Goal: Transaction & Acquisition: Purchase product/service

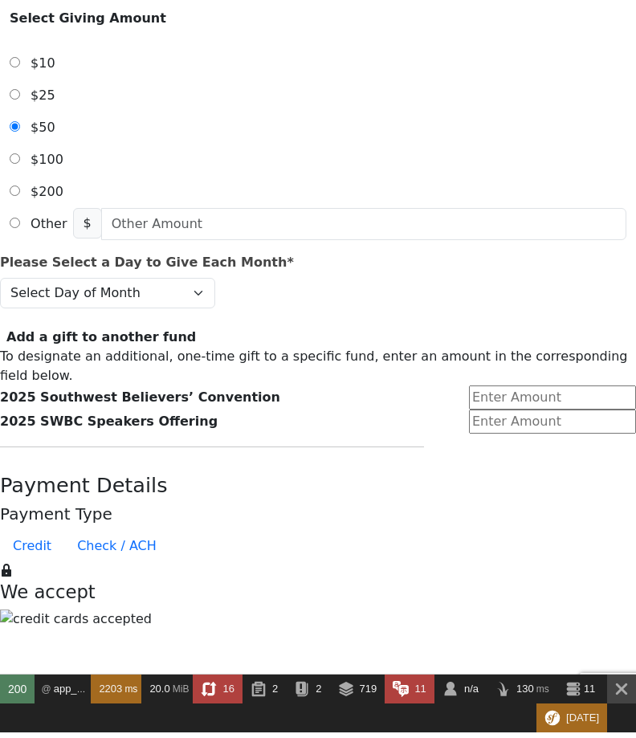
scroll to position [482, 0]
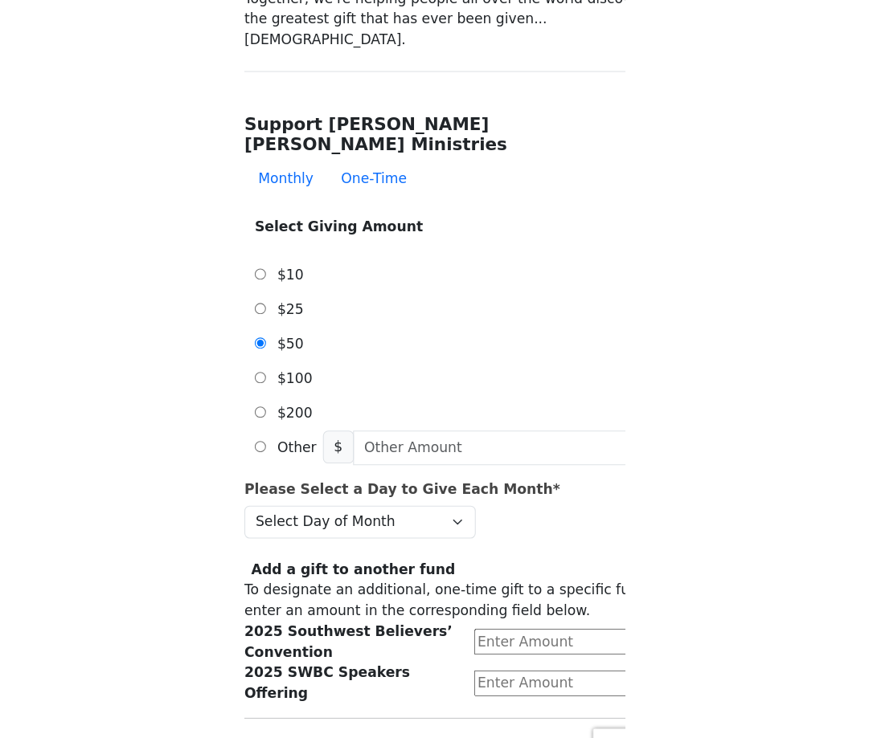
scroll to position [411, 0]
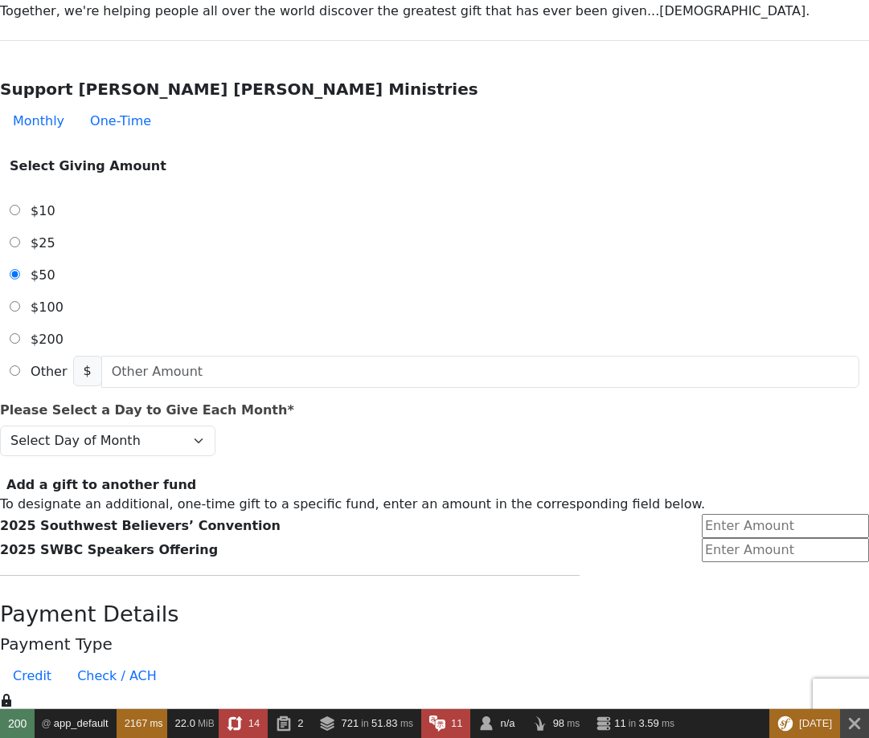
click at [776, 181] on form "Already have an account? Sign in for faster giving. Don't have an account? Crea…" at bounding box center [434, 725] width 869 height 2231
click at [790, 215] on form "Already have an account? Sign in for faster giving. Don't have an account? Crea…" at bounding box center [434, 725] width 869 height 2231
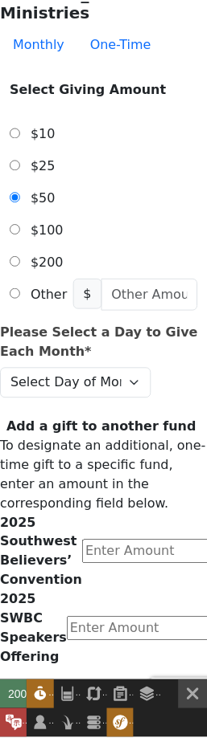
scroll to position [601, 0]
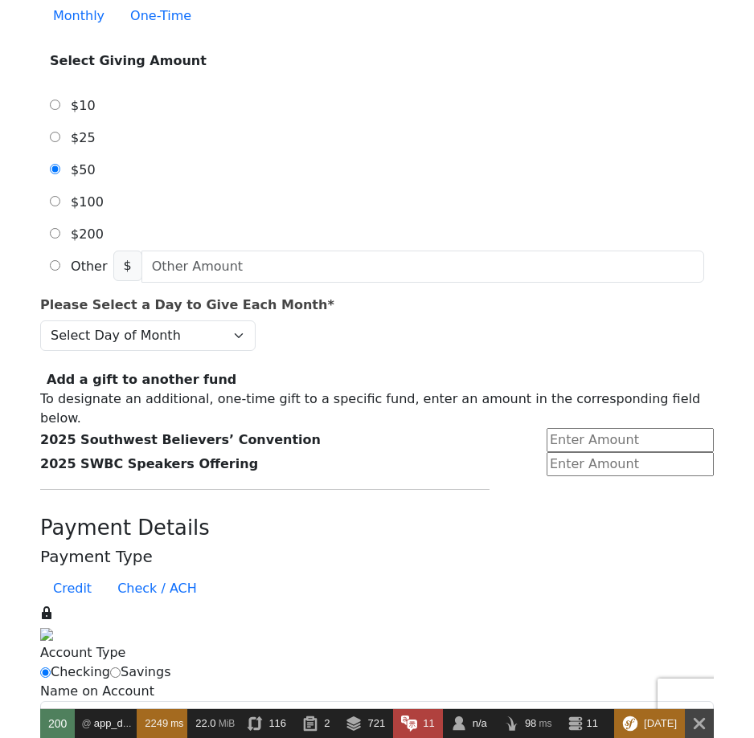
scroll to position [603, 0]
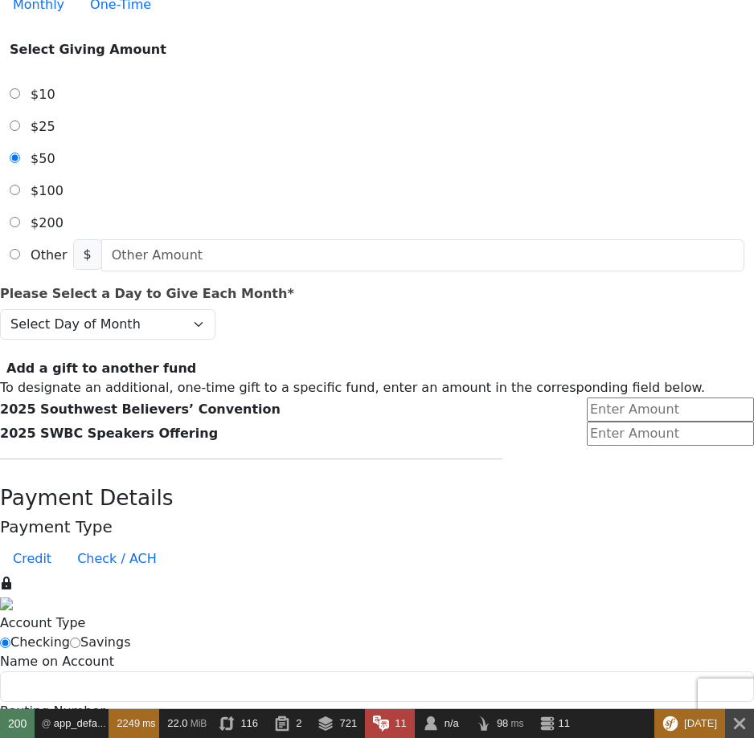
click at [642, 272] on form "Already have an account? Sign in for faster giving. Don't have an account? Crea…" at bounding box center [377, 649] width 754 height 2321
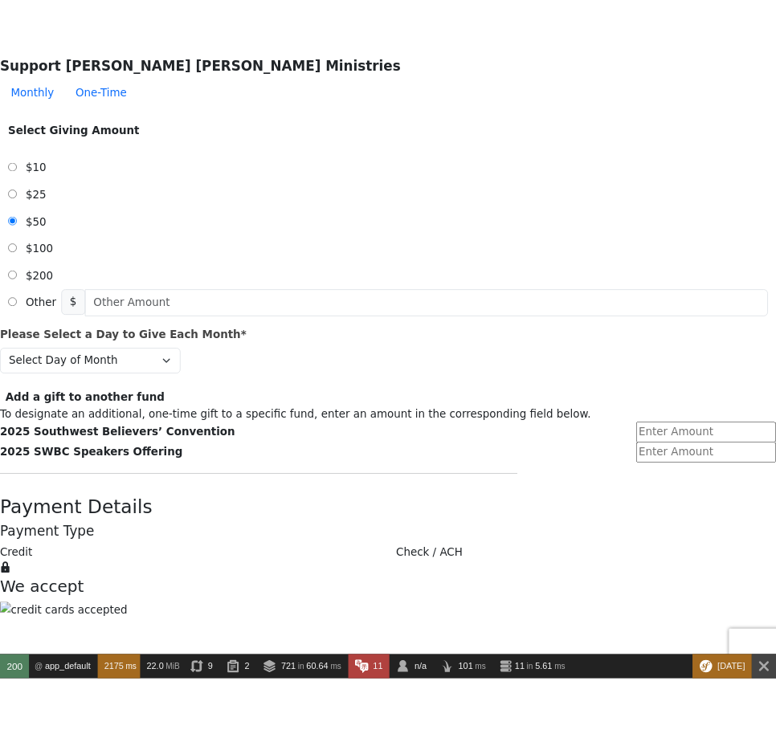
scroll to position [579, 0]
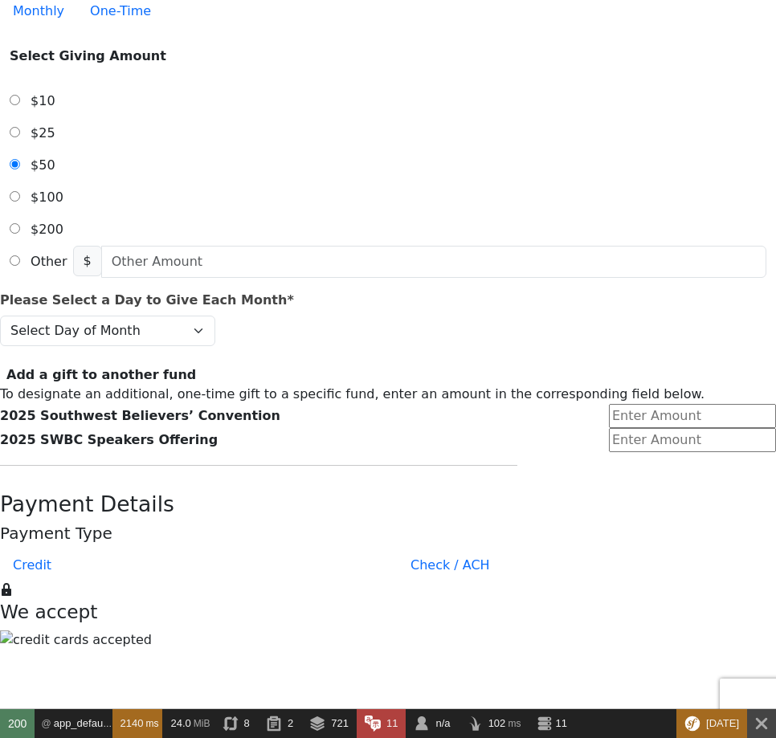
scroll to position [579, 0]
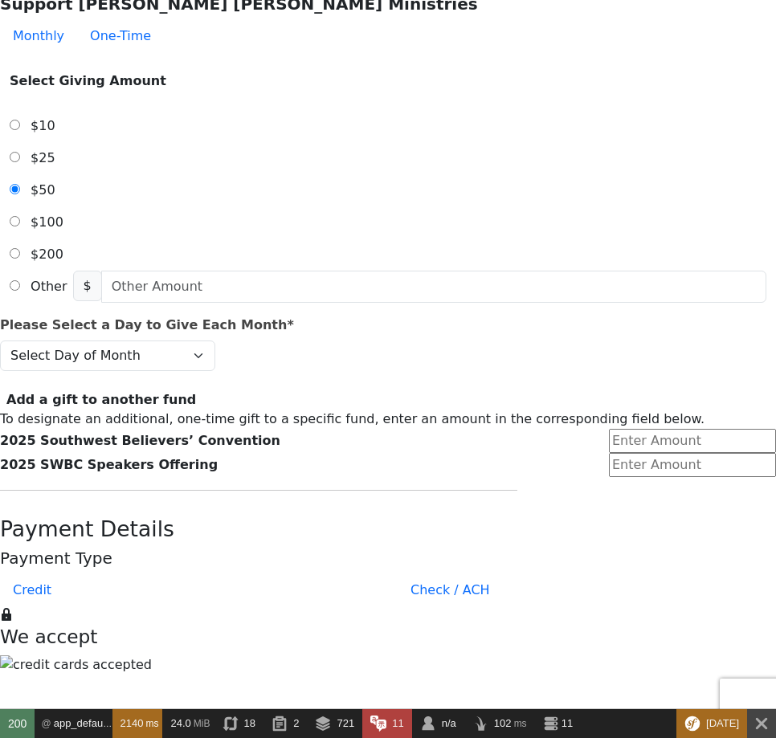
click at [669, 261] on form "Already have an account? Sign in for faster giving. Don't have an account? Crea…" at bounding box center [388, 664] width 776 height 2300
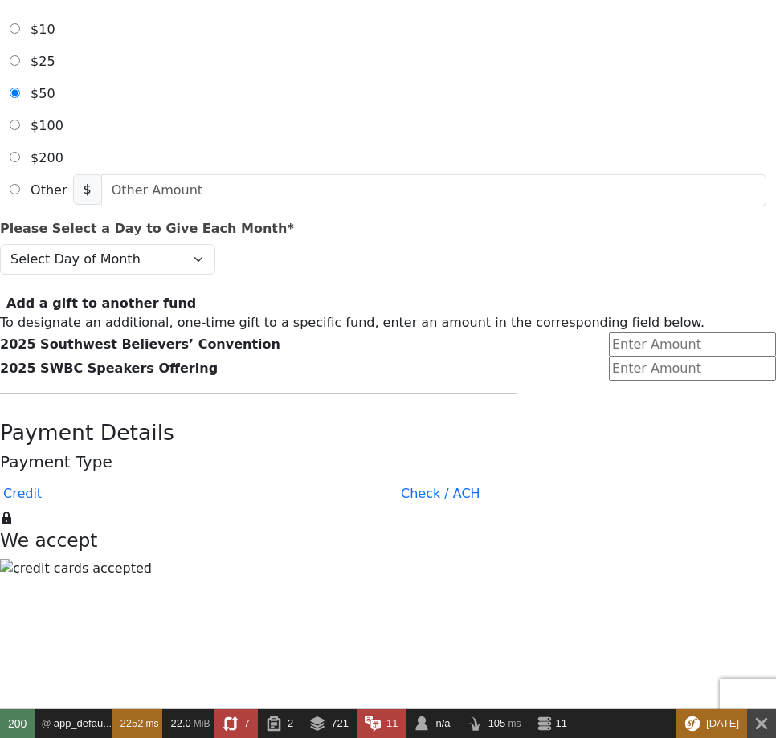
click at [615, 256] on form "Already have an account? Sign in for faster giving. Don't have an account? Crea…" at bounding box center [388, 567] width 776 height 2300
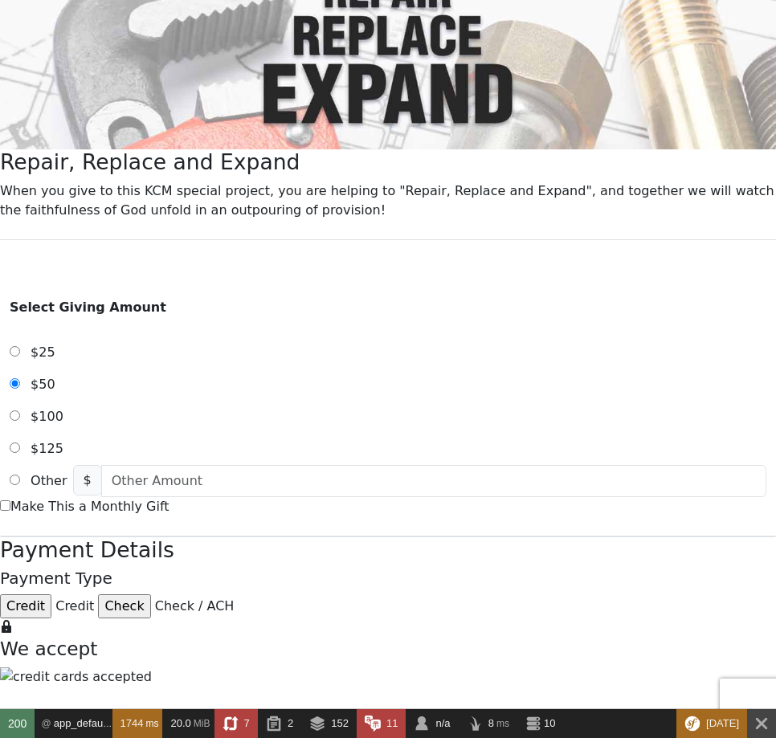
scroll to position [289, 0]
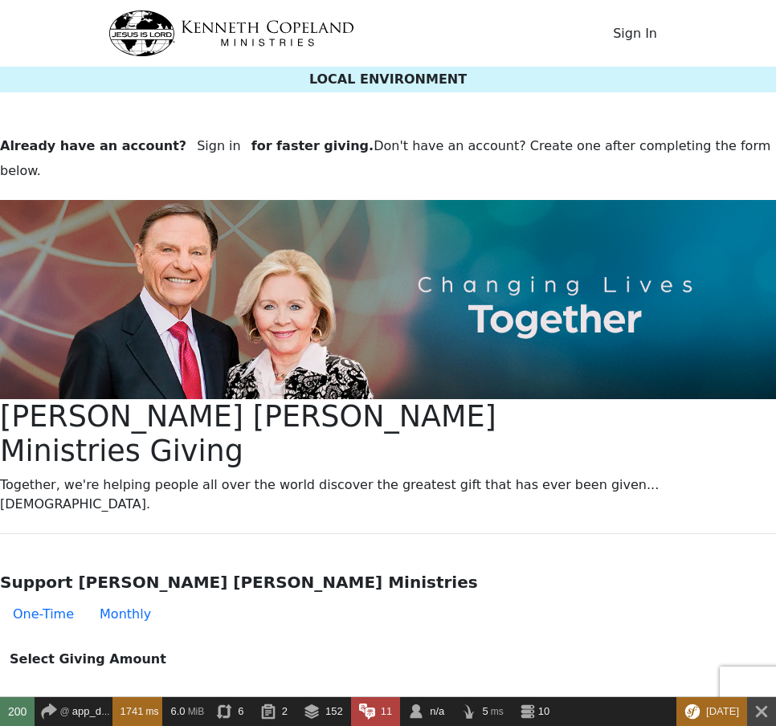
scroll to position [289, 0]
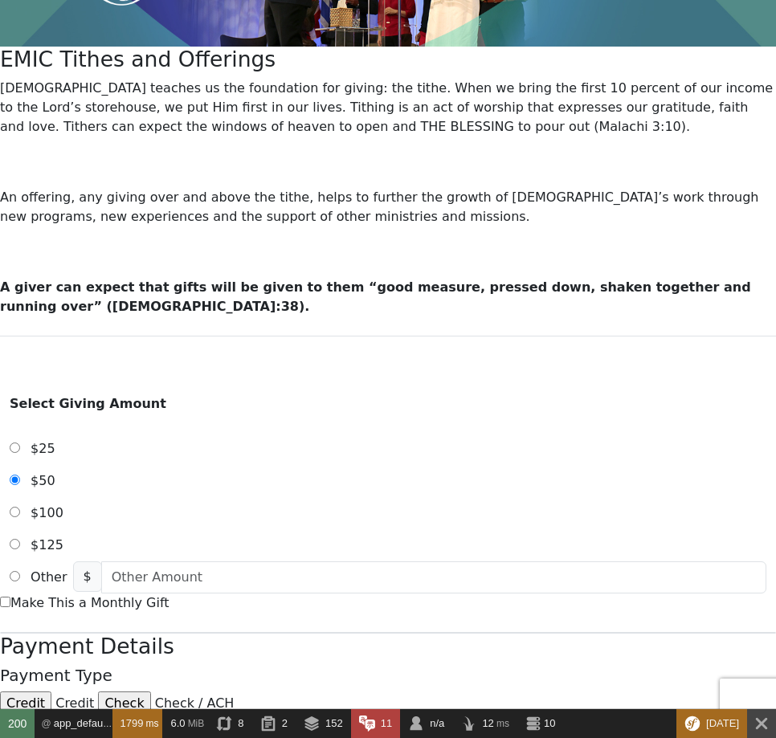
scroll to position [427, 0]
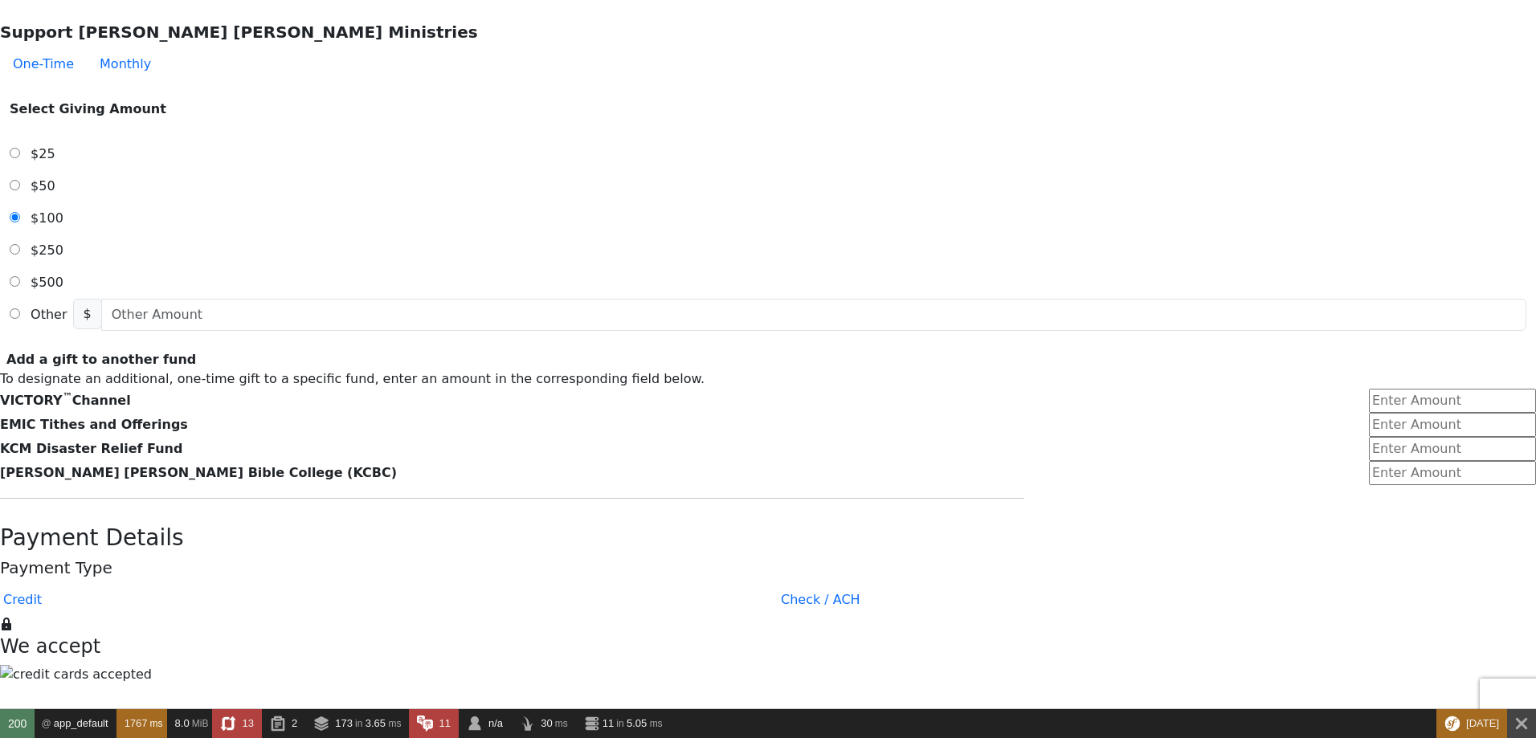
click at [1222, 488] on form "Already have an account? Sign in for faster giving. Don't have an account? Crea…" at bounding box center [768, 585] width 1536 height 2143
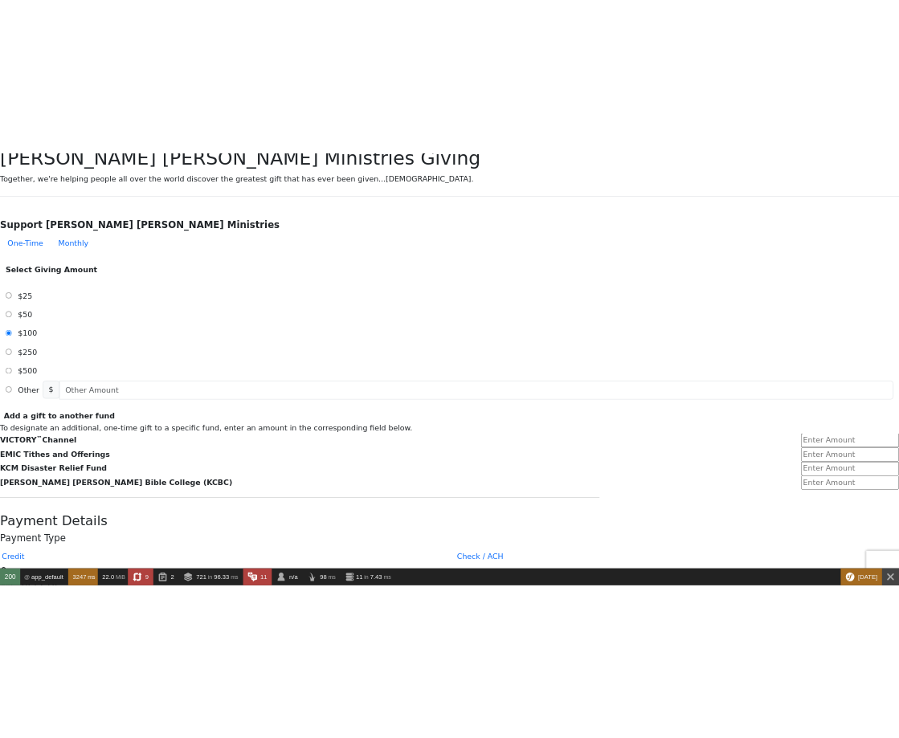
scroll to position [579, 0]
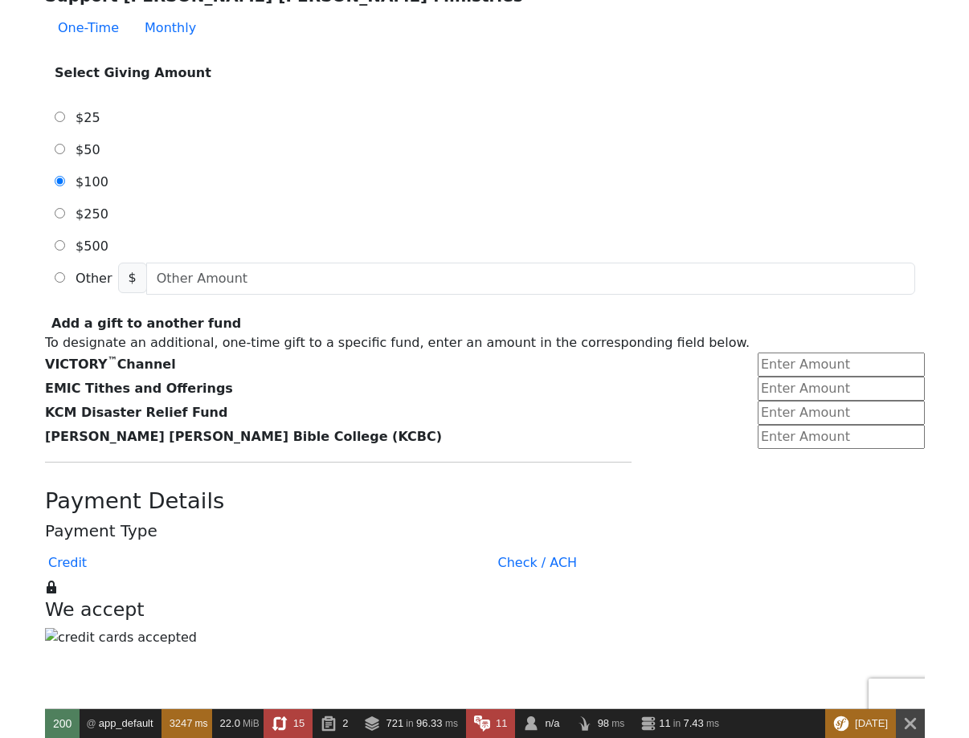
scroll to position [579, 0]
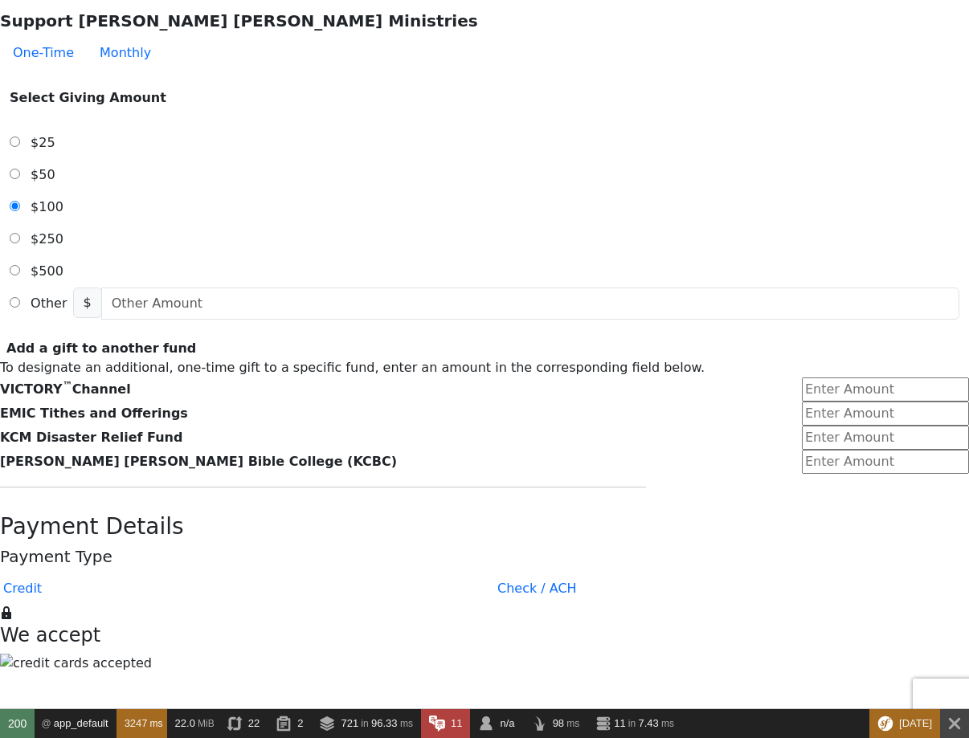
click at [915, 261] on form "Already have an account? Sign in for faster giving. Don't have an account? Crea…" at bounding box center [484, 589] width 969 height 2152
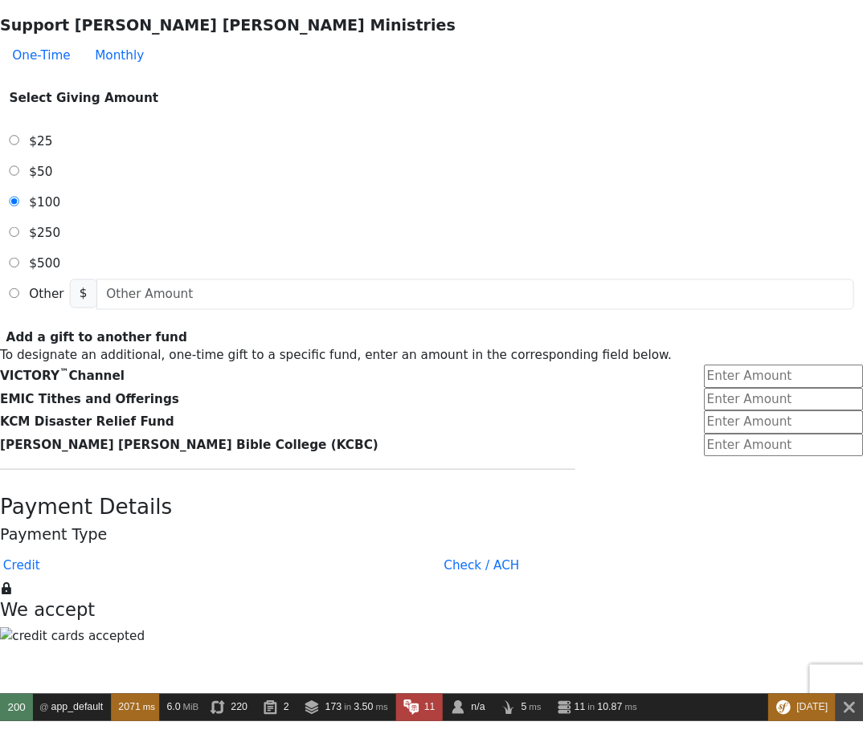
scroll to position [574, 0]
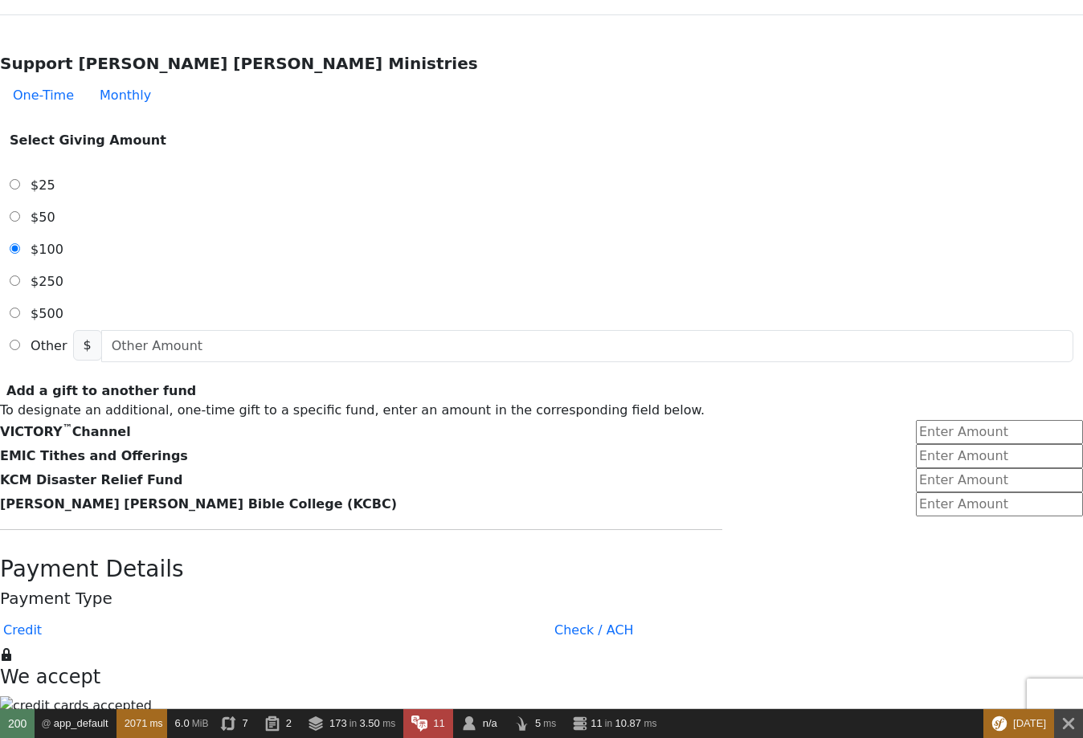
scroll to position [574, 0]
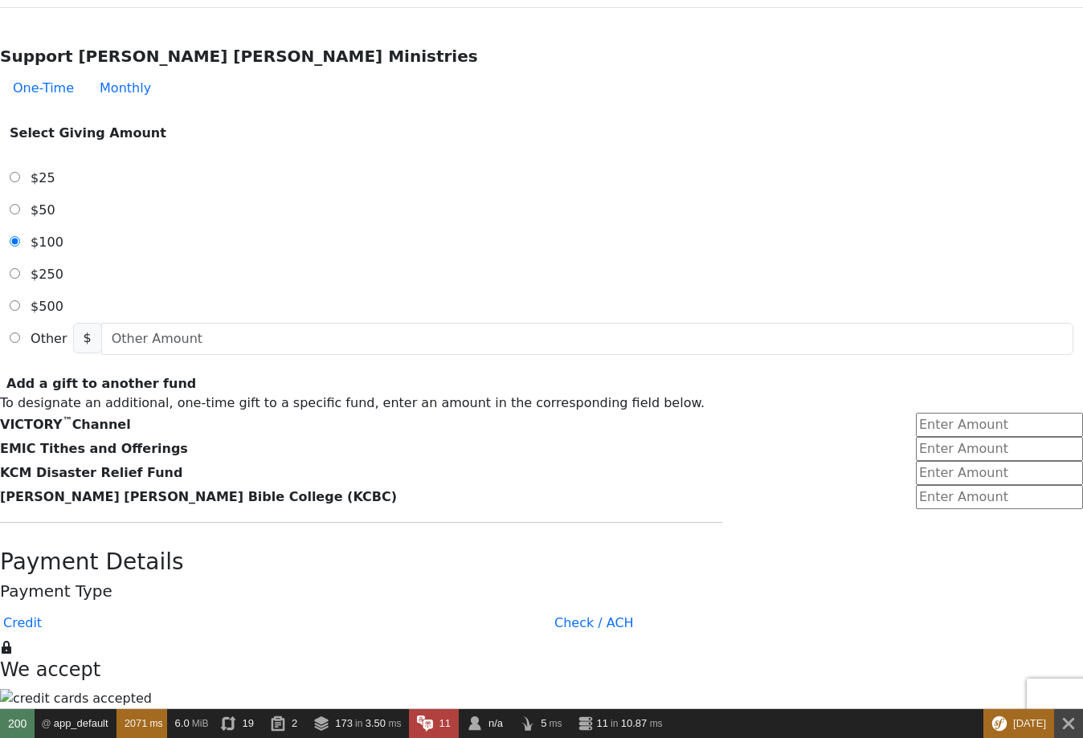
click at [862, 322] on form "Already have an account? Sign in for faster giving. Don't have an account? Crea…" at bounding box center [541, 609] width 1083 height 2181
click at [967, 332] on form "Already have an account? Sign in for faster giving. Don't have an account? Crea…" at bounding box center [541, 609] width 1083 height 2181
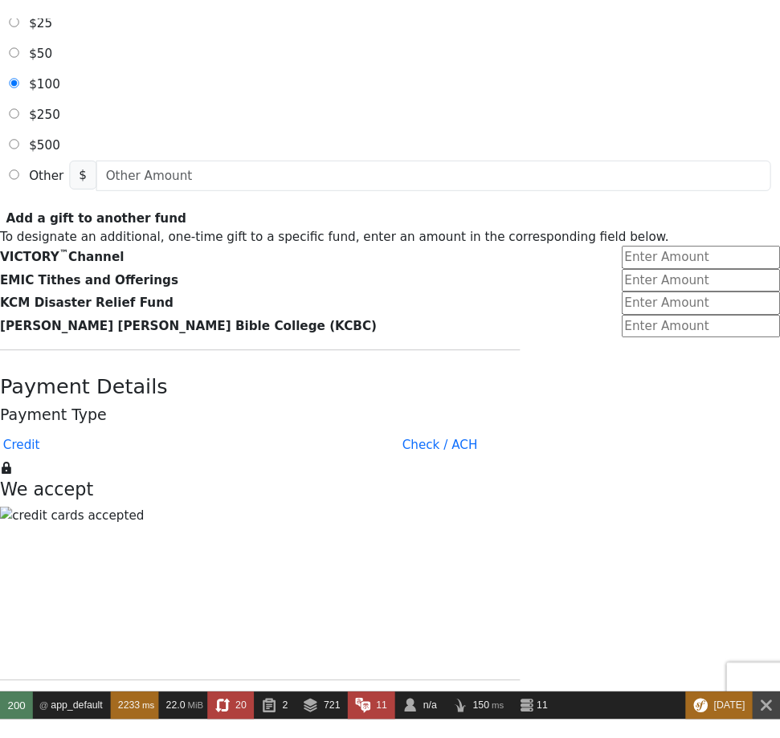
scroll to position [674, 0]
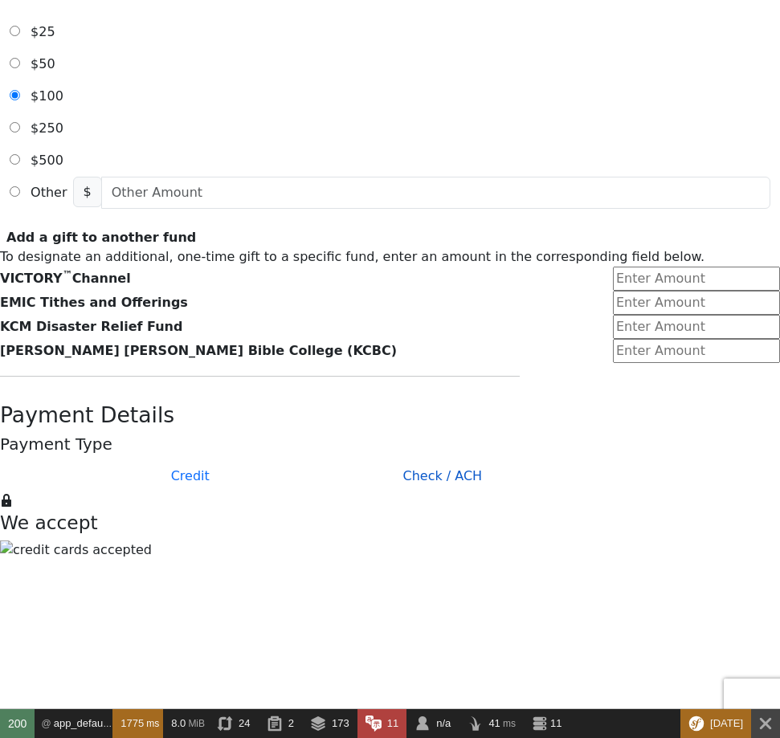
click at [413, 460] on button "Check / ACH" at bounding box center [443, 476] width 105 height 32
click at [419, 460] on button "Check / ACH" at bounding box center [443, 476] width 105 height 32
click at [289, 460] on button "Credit" at bounding box center [190, 476] width 400 height 32
click at [329, 460] on button "Credit" at bounding box center [190, 476] width 400 height 32
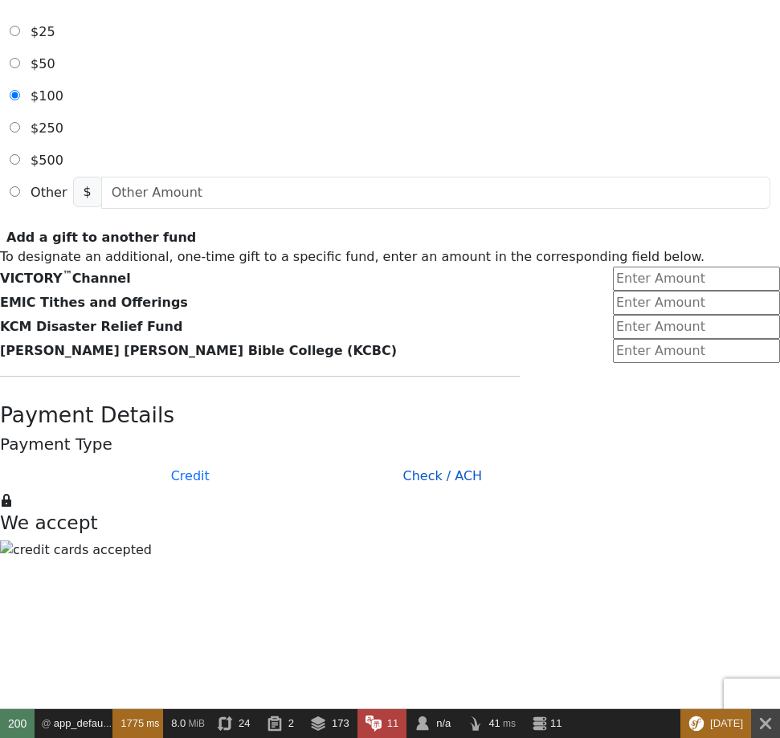
click at [410, 460] on button "Check / ACH" at bounding box center [443, 476] width 105 height 32
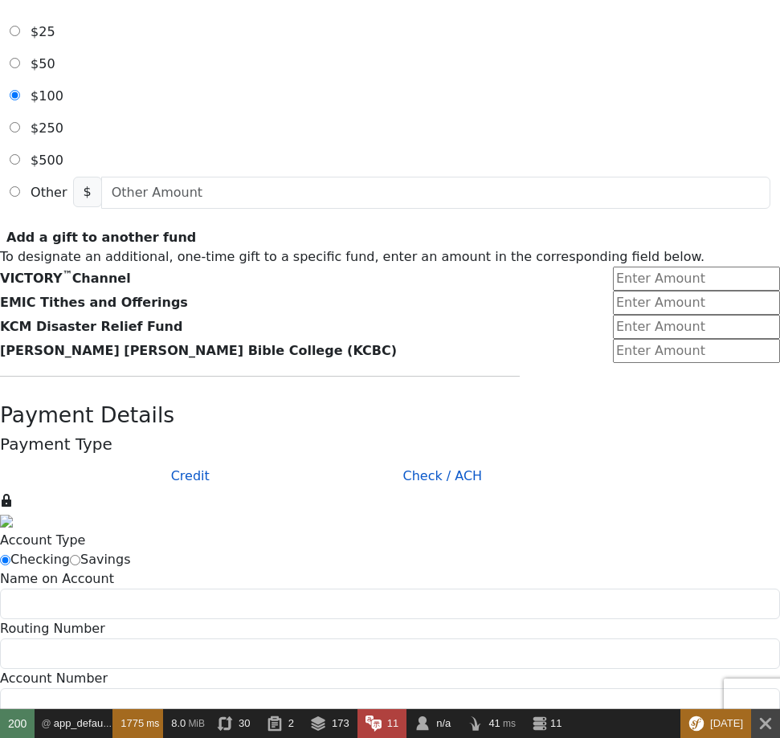
click at [402, 460] on button "Check / ACH" at bounding box center [443, 476] width 105 height 32
click at [308, 460] on button "Credit" at bounding box center [190, 476] width 400 height 32
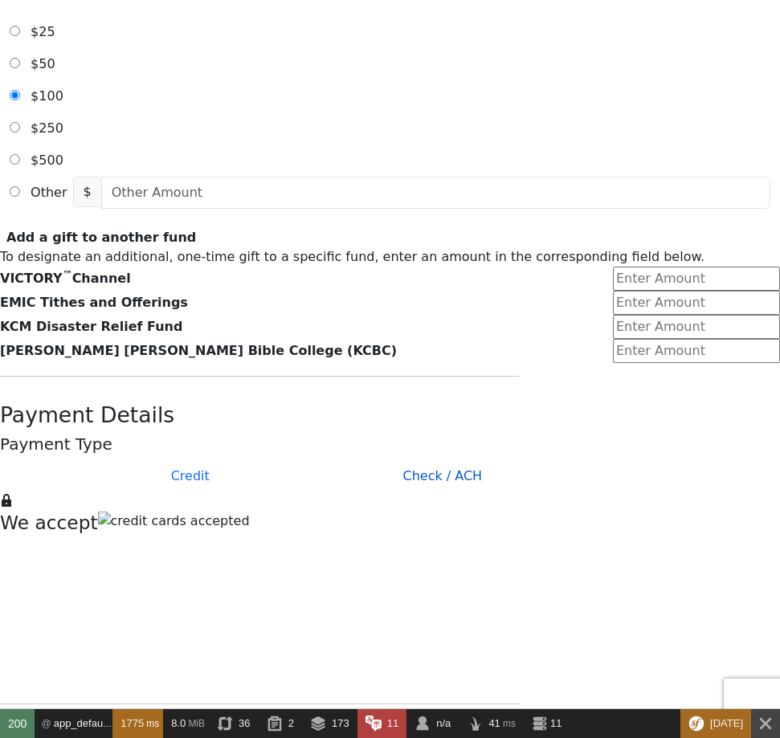
click at [399, 460] on button "Check / ACH" at bounding box center [443, 476] width 105 height 32
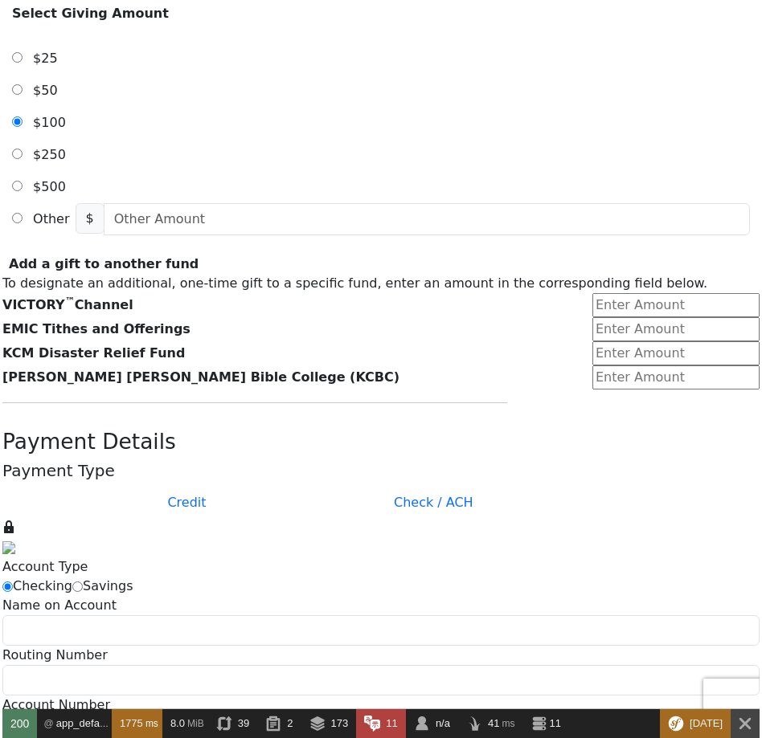
scroll to position [641, 0]
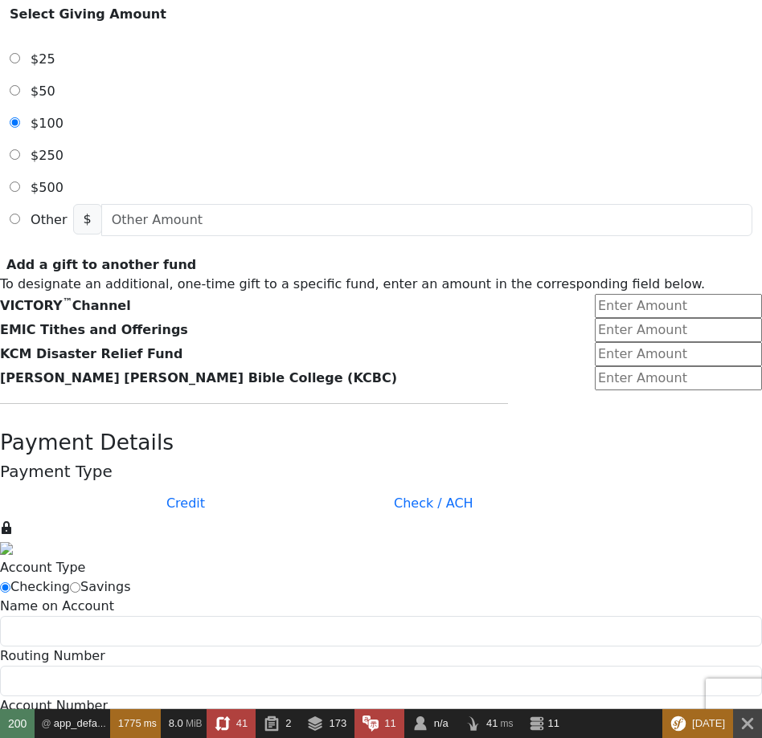
click at [452, 462] on div "Payment Type Credit Check / ACH" at bounding box center [381, 491] width 762 height 58
click at [346, 488] on button "Credit" at bounding box center [185, 504] width 391 height 32
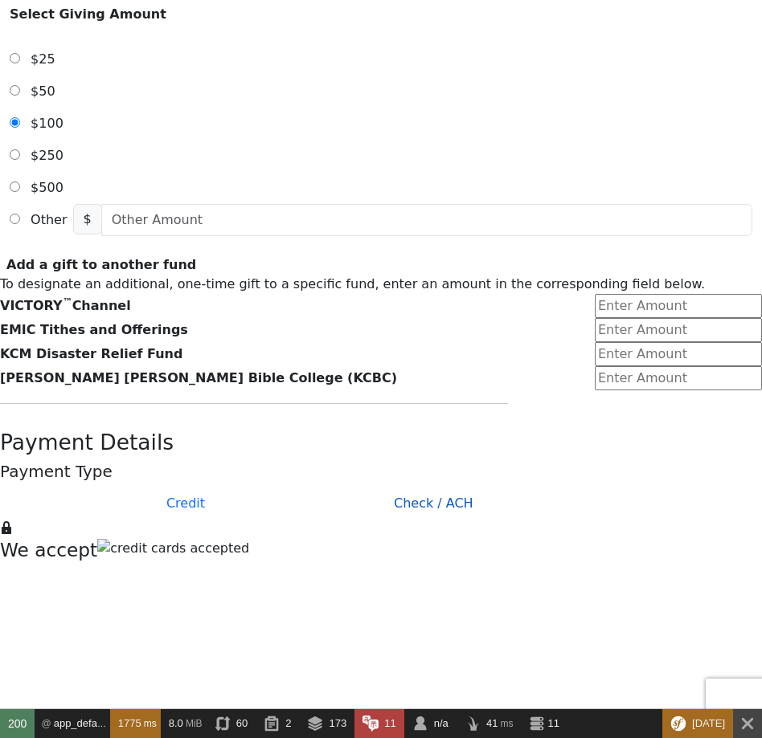
click at [486, 488] on button "Check / ACH" at bounding box center [433, 504] width 105 height 32
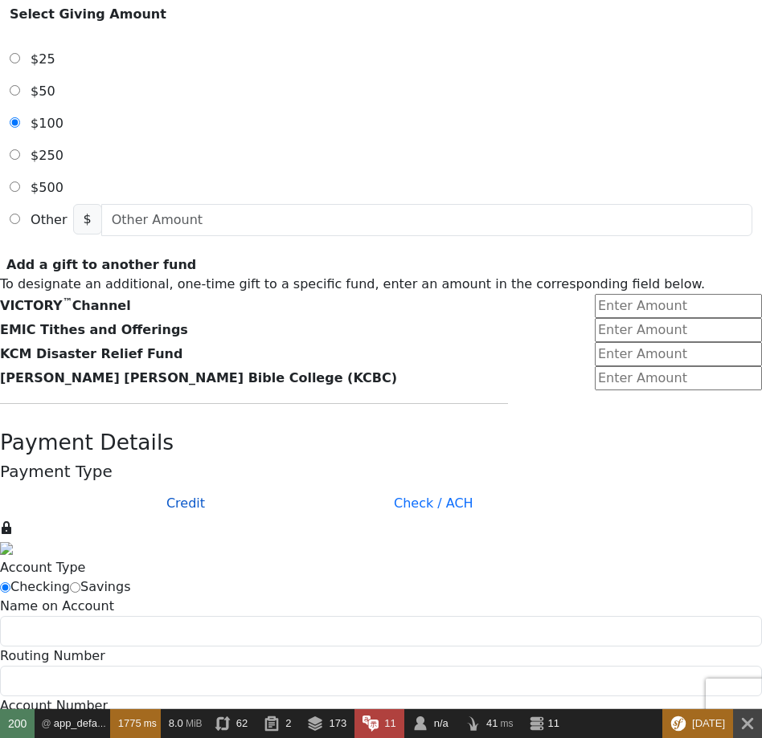
click at [332, 488] on button "Credit" at bounding box center [185, 504] width 391 height 32
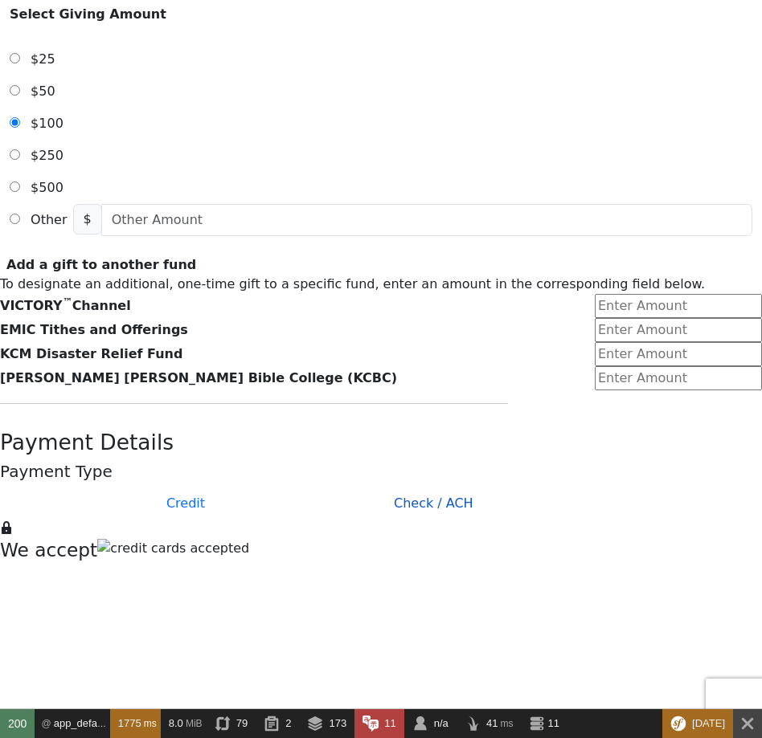
click at [486, 488] on button "Check / ACH" at bounding box center [433, 504] width 105 height 32
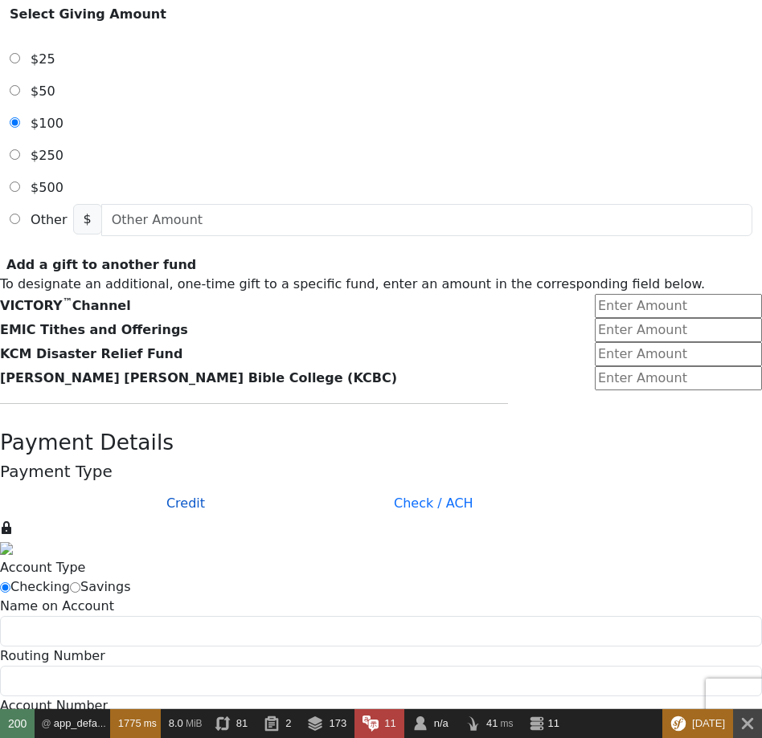
click at [321, 488] on button "Credit" at bounding box center [185, 504] width 391 height 32
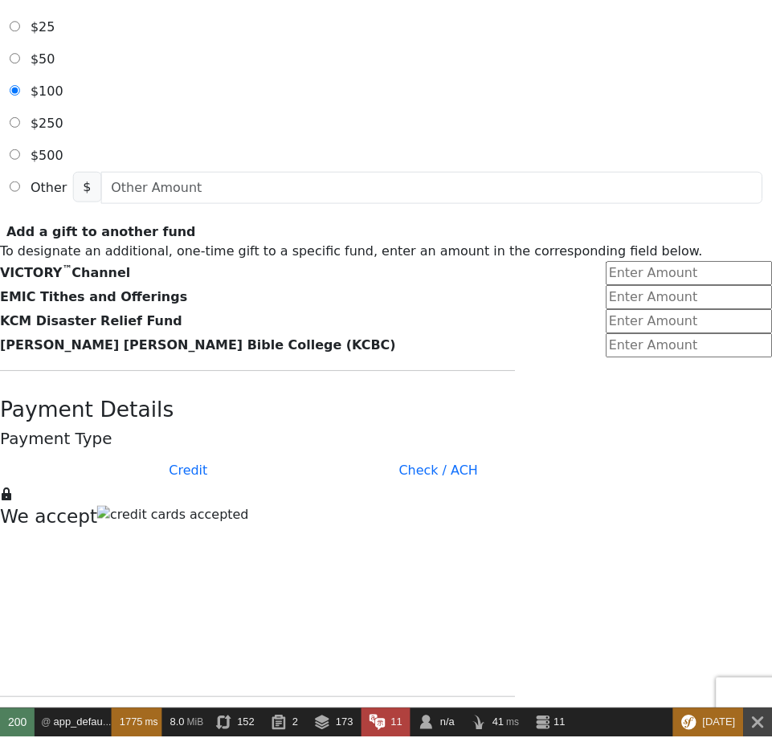
scroll to position [646, 0]
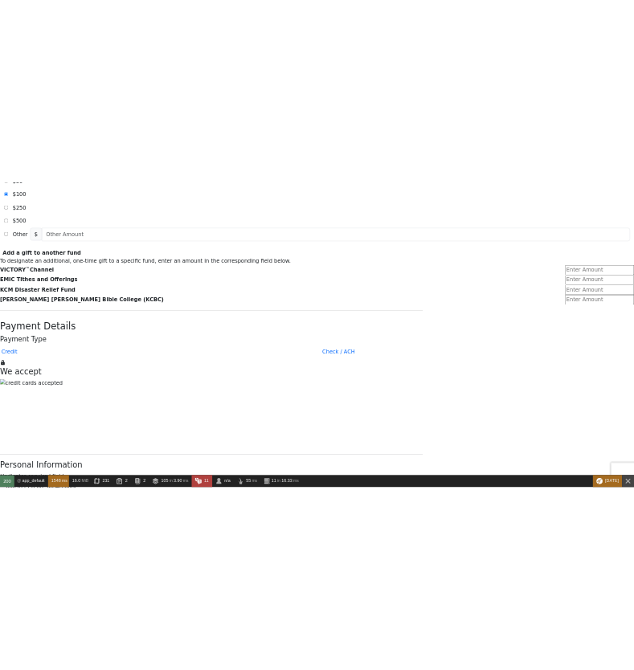
scroll to position [771, 0]
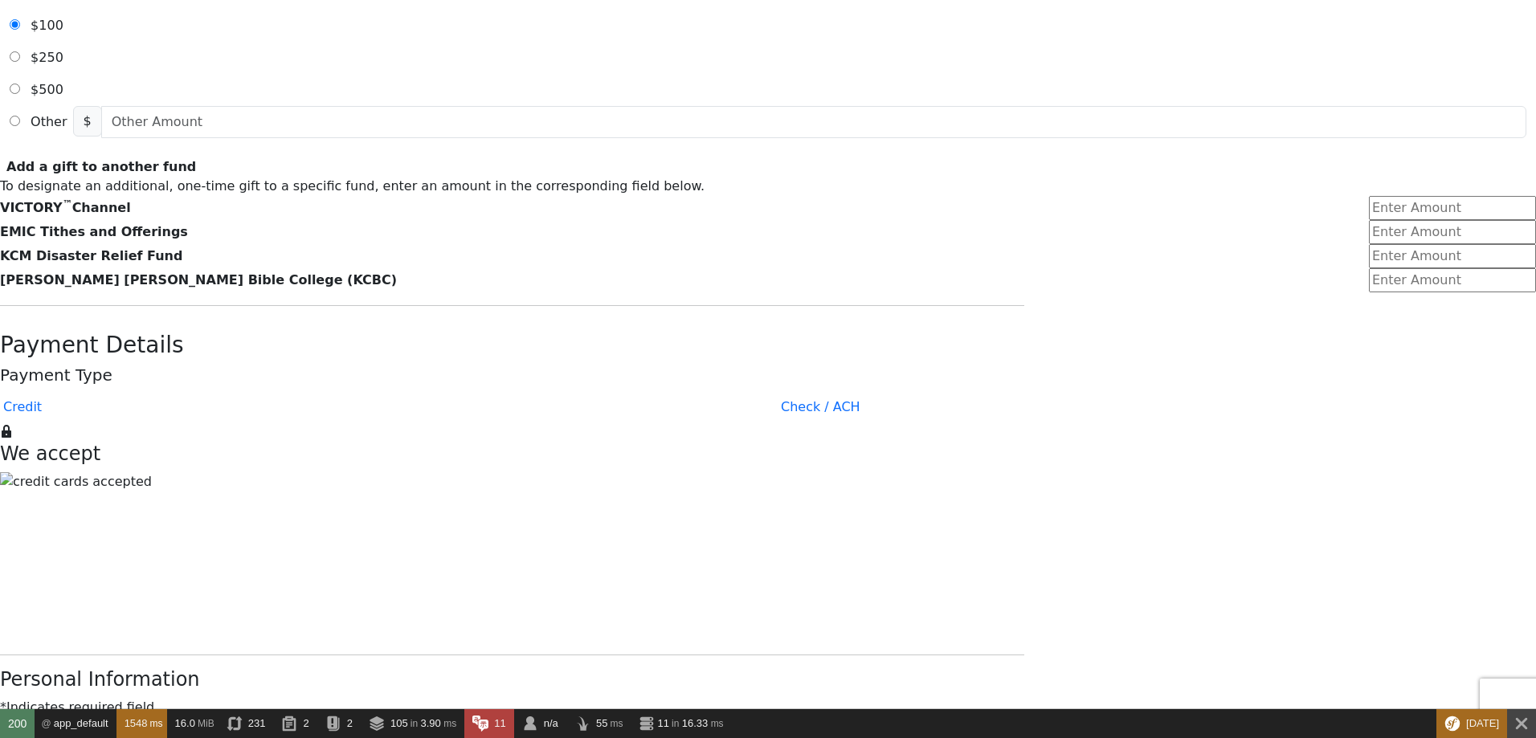
click at [1089, 146] on form "Already have an account? Sign in for faster giving. Don't have an account? Crea…" at bounding box center [768, 392] width 1536 height 2143
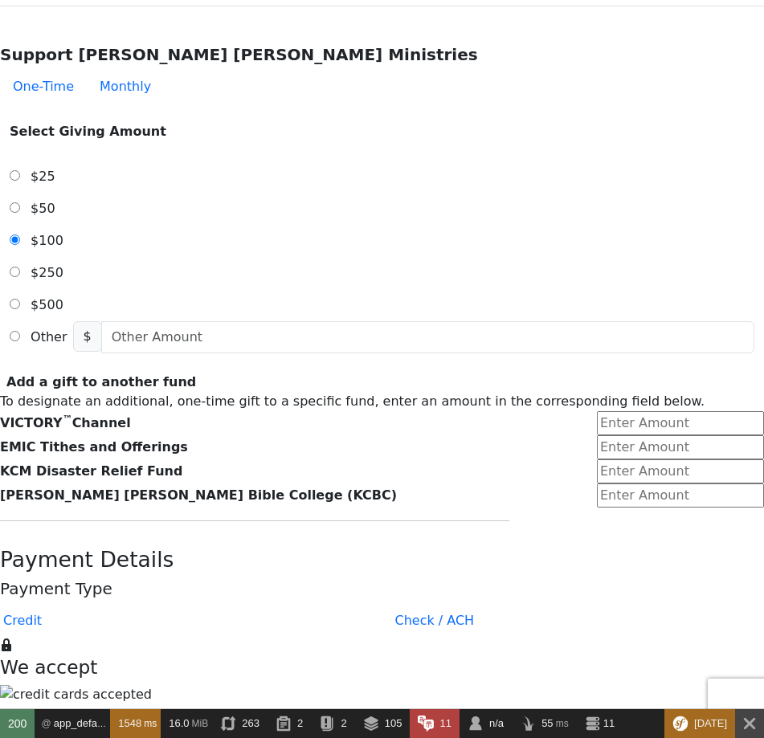
scroll to position [485, 0]
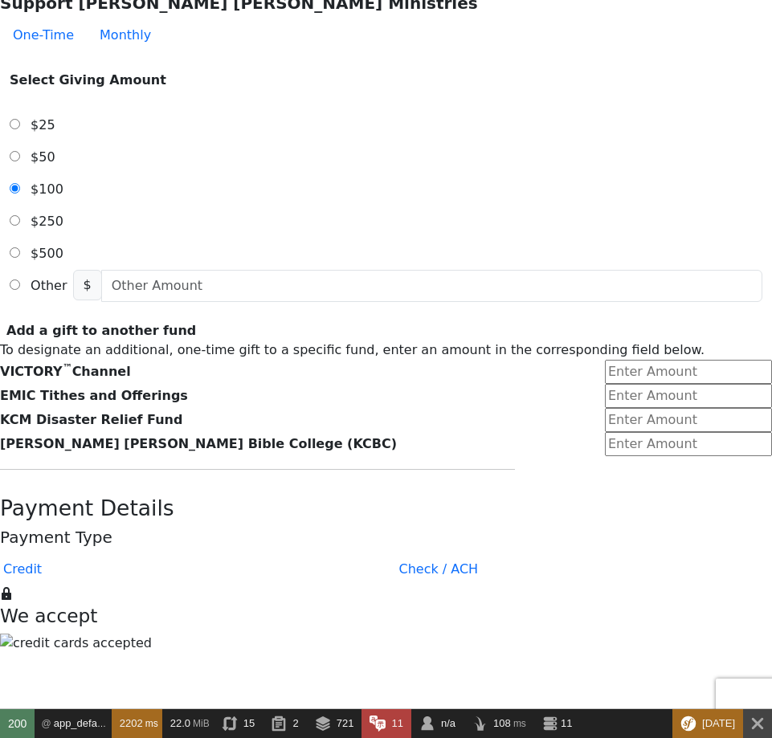
click at [422, 554] on button "Check / ACH" at bounding box center [438, 570] width 105 height 32
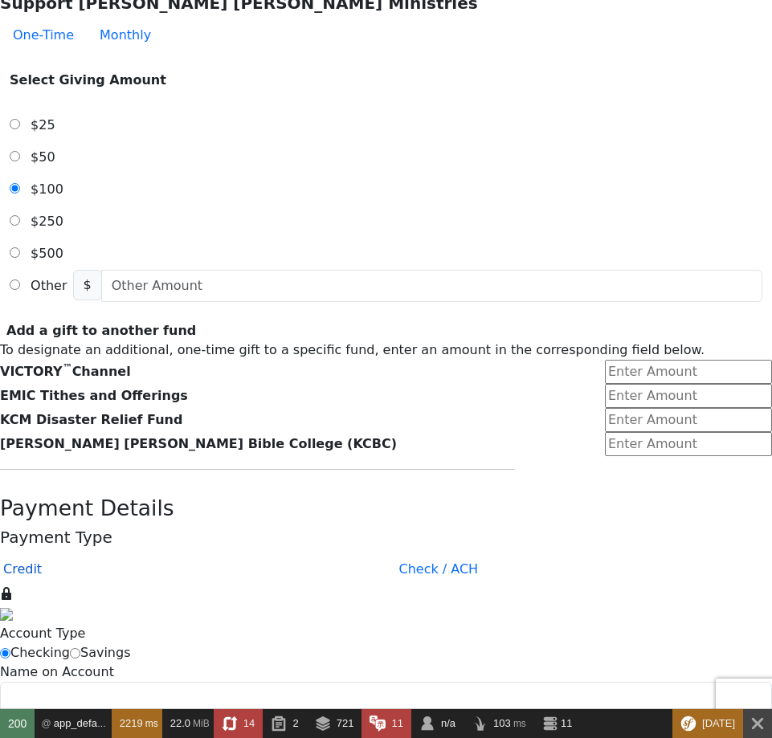
click at [55, 554] on button "Credit" at bounding box center [22, 570] width 64 height 32
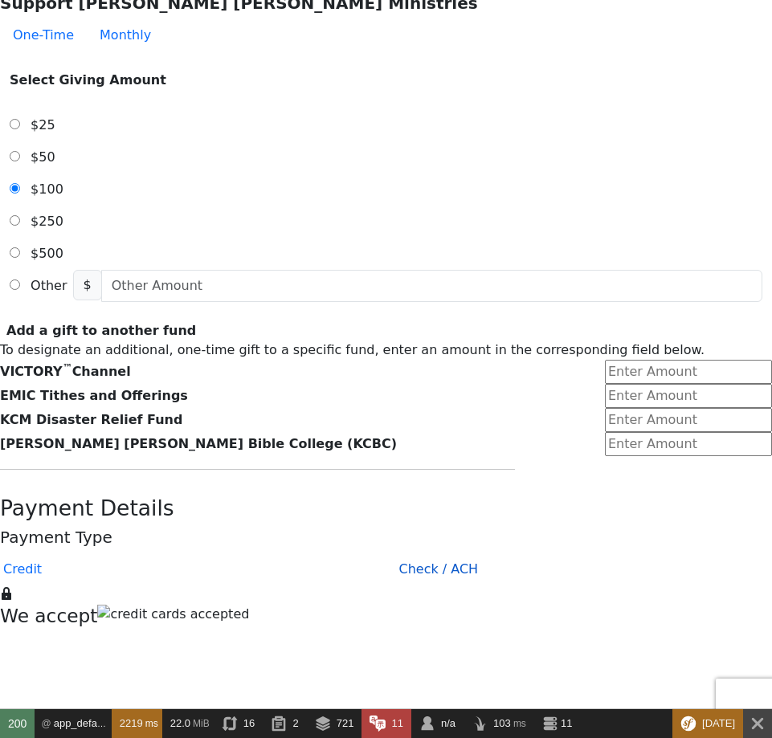
click at [388, 554] on button "Check / ACH" at bounding box center [438, 570] width 105 height 32
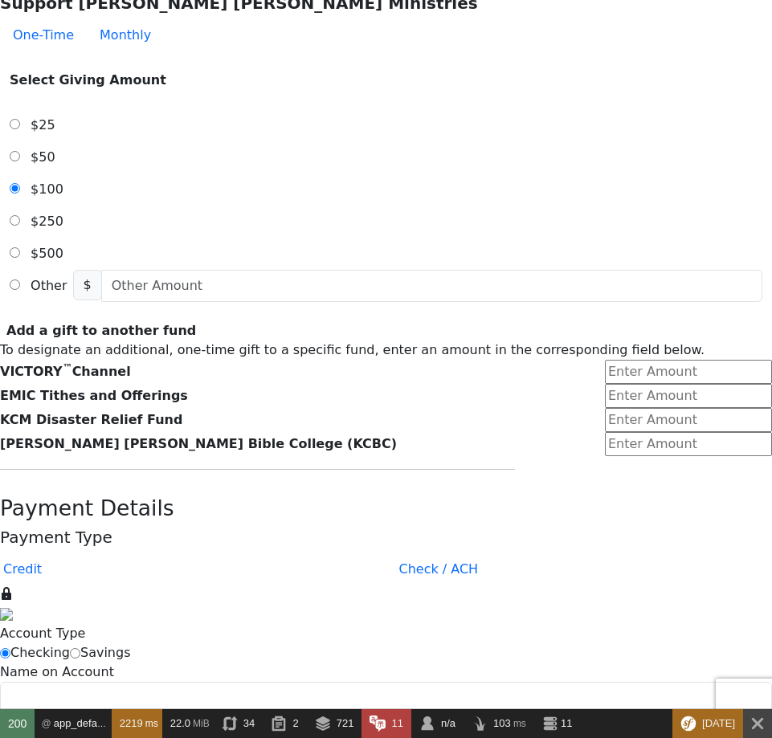
click at [654, 221] on form "Already have an account? Sign in for faster giving. Don't have an account? Crea…" at bounding box center [386, 603] width 772 height 2178
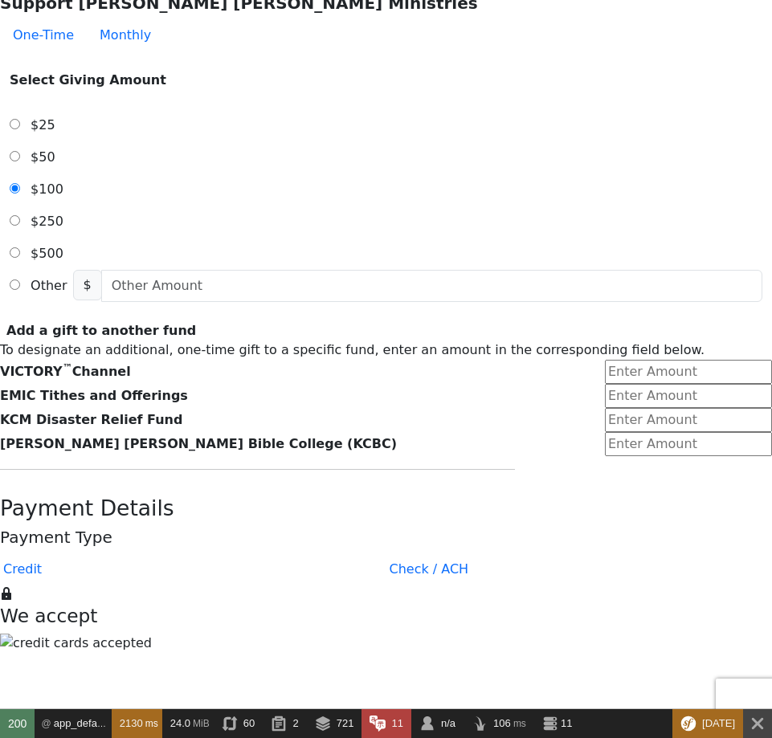
click at [681, 253] on form "Already have an account? Sign in for faster giving. Don't have an account? Crea…" at bounding box center [386, 598] width 772 height 2169
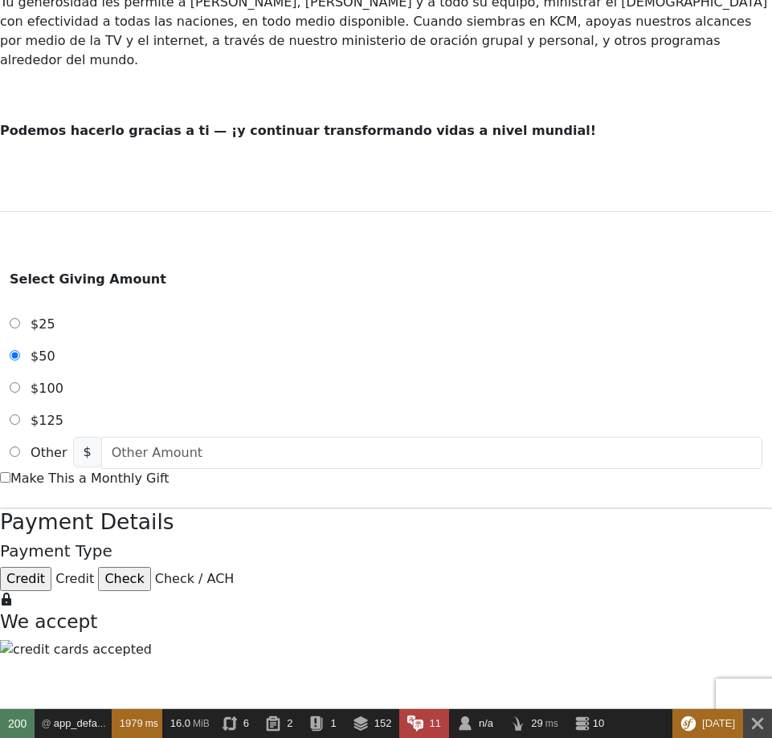
scroll to position [482, 0]
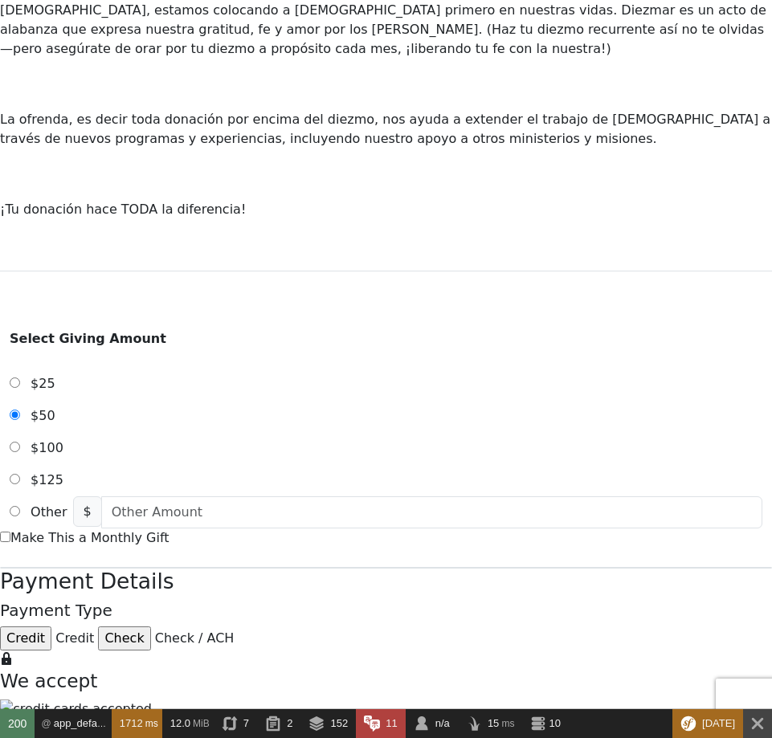
scroll to position [675, 0]
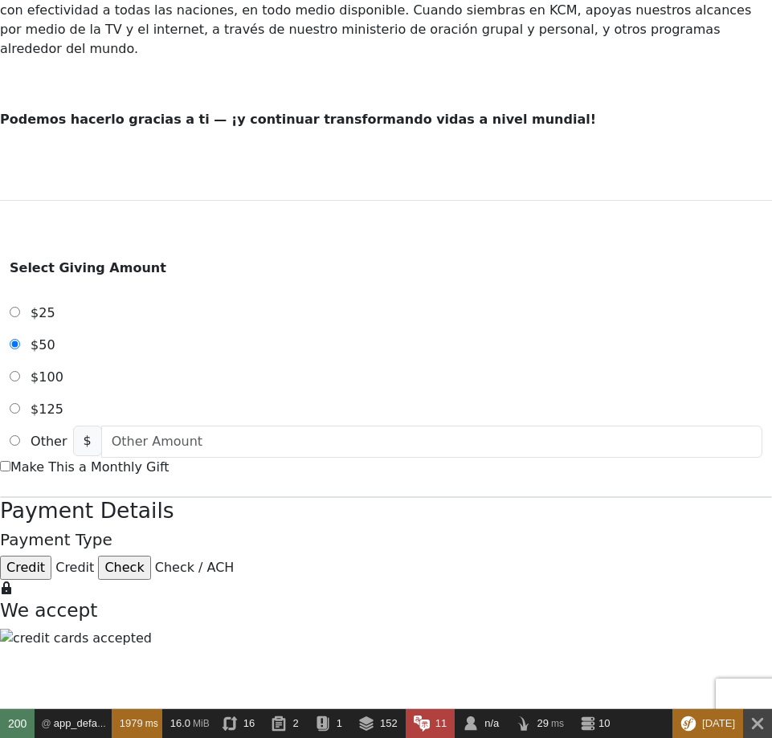
scroll to position [289, 0]
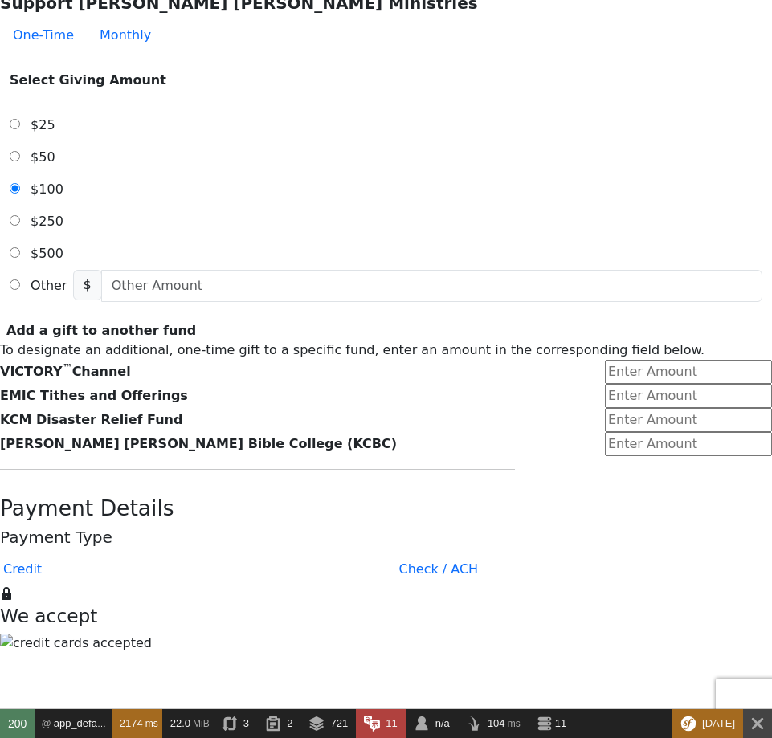
scroll to position [579, 0]
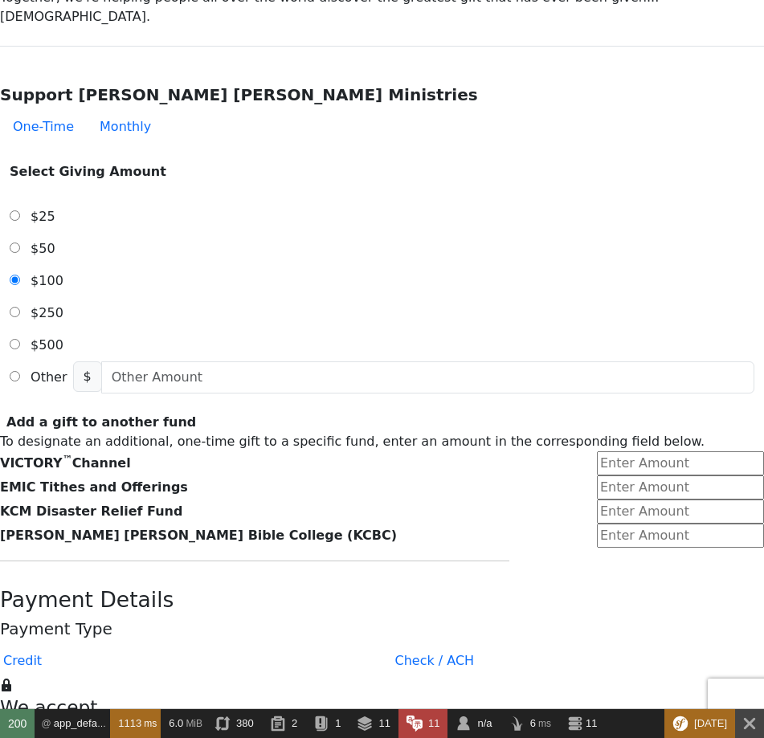
scroll to position [485, 0]
